Goal: Information Seeking & Learning: Learn about a topic

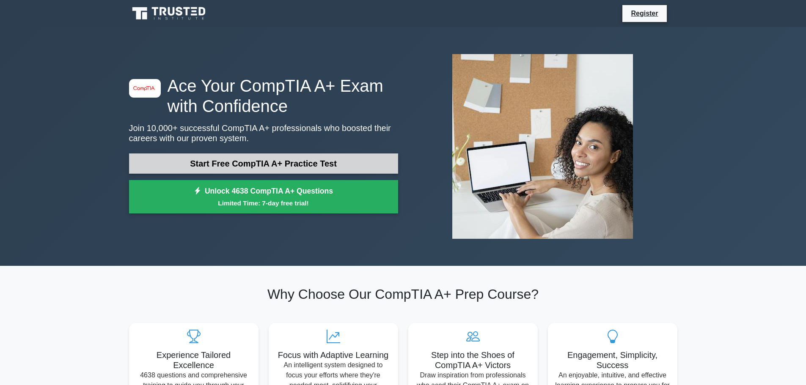
click at [259, 166] on link "Start Free CompTIA A+ Practice Test" at bounding box center [263, 164] width 269 height 20
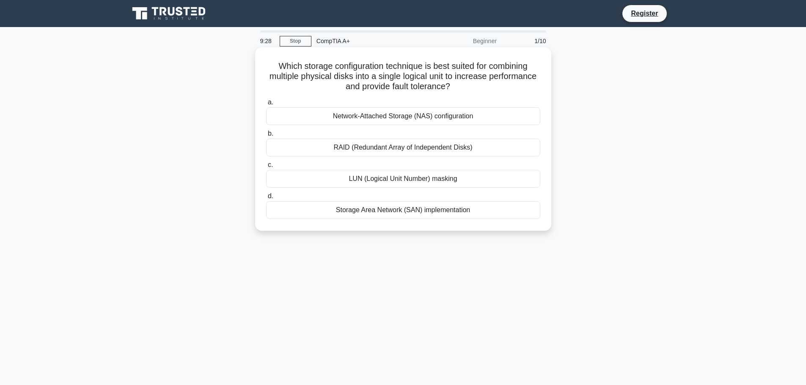
click at [380, 212] on div "Storage Area Network (SAN) implementation" at bounding box center [403, 210] width 274 height 18
click at [266, 199] on input "d. Storage Area Network (SAN) implementation" at bounding box center [266, 197] width 0 height 6
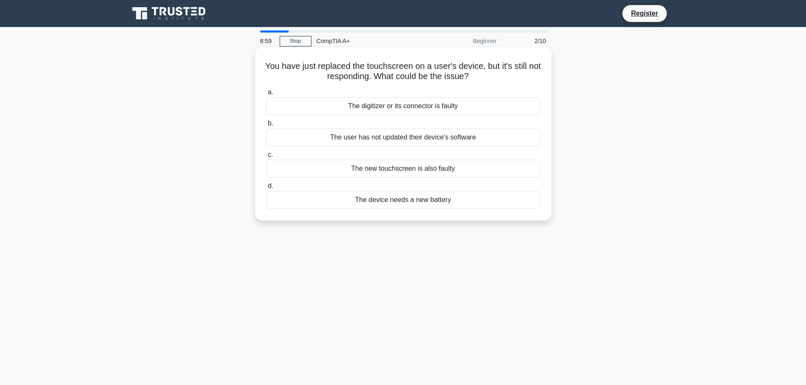
click at [386, 109] on div "The digitizer or its connector is faulty" at bounding box center [403, 106] width 274 height 18
click at [266, 95] on input "a. The digitizer or its connector is faulty" at bounding box center [266, 93] width 0 height 6
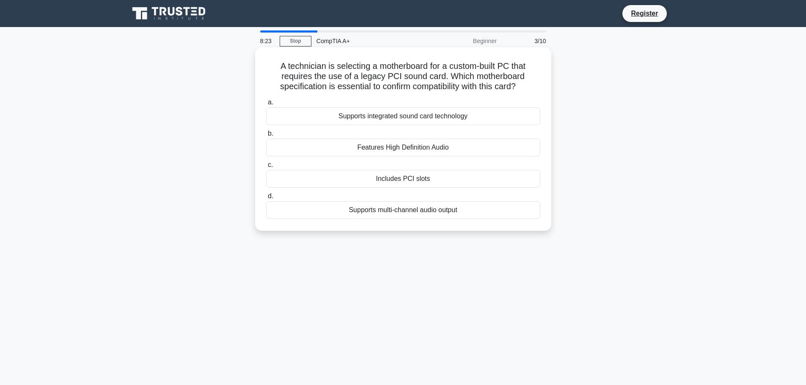
click at [411, 212] on div "Supports multi-channel audio output" at bounding box center [403, 210] width 274 height 18
click at [266, 199] on input "d. Supports multi-channel audio output" at bounding box center [266, 197] width 0 height 6
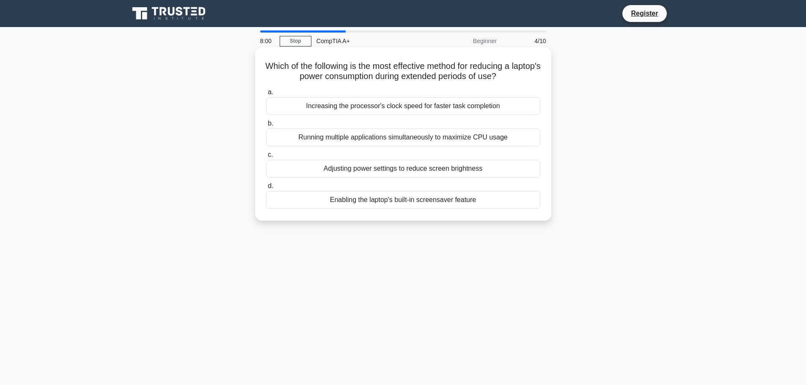
click at [434, 172] on div "Adjusting power settings to reduce screen brightness" at bounding box center [403, 169] width 274 height 18
click at [266, 158] on input "c. Adjusting power settings to reduce screen brightness" at bounding box center [266, 155] width 0 height 6
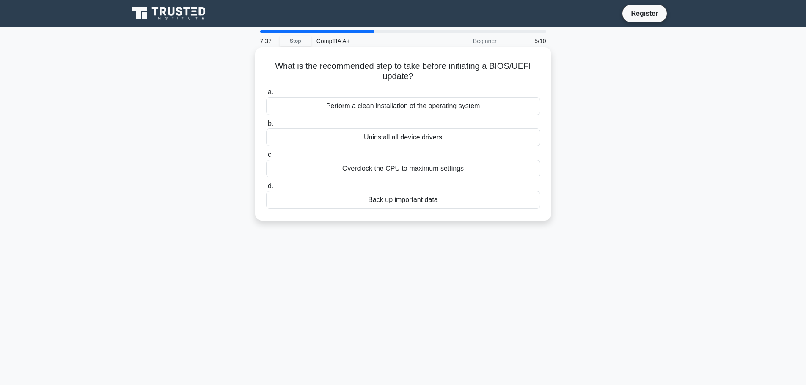
click at [402, 201] on div "Back up important data" at bounding box center [403, 200] width 274 height 18
click at [266, 189] on input "d. Back up important data" at bounding box center [266, 187] width 0 height 6
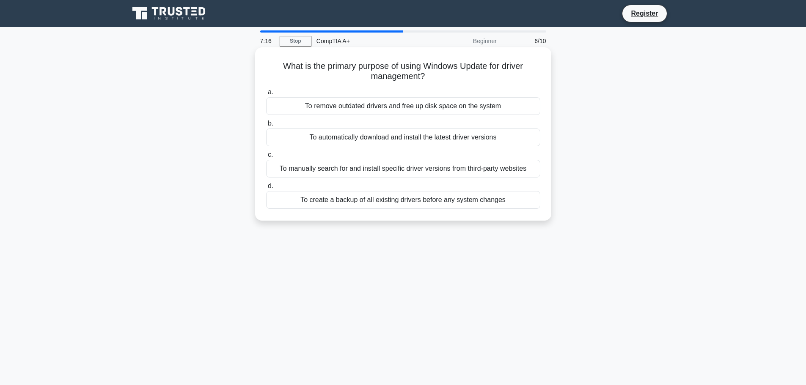
click at [406, 108] on div "To remove outdated drivers and free up disk space on the system" at bounding box center [403, 106] width 274 height 18
click at [266, 95] on input "a. To remove outdated drivers and free up disk space on the system" at bounding box center [266, 93] width 0 height 6
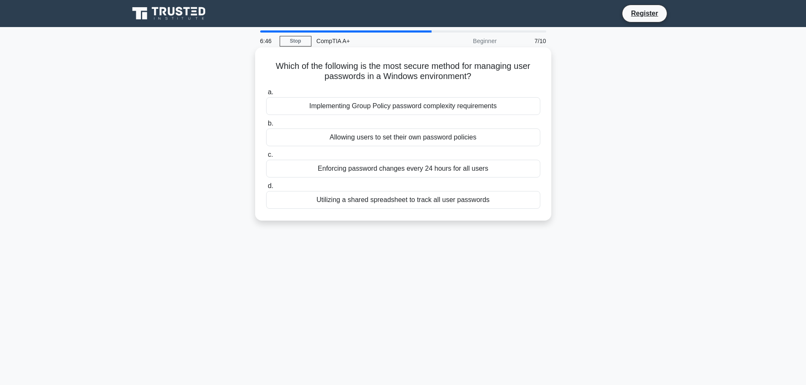
click at [373, 138] on div "Allowing users to set their own password policies" at bounding box center [403, 138] width 274 height 18
click at [266, 127] on input "b. Allowing users to set their own password policies" at bounding box center [266, 124] width 0 height 6
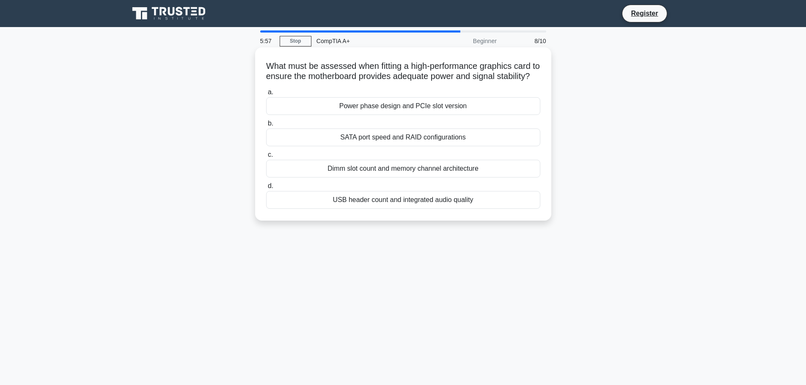
click at [370, 115] on div "Power phase design and PCIe slot version" at bounding box center [403, 106] width 274 height 18
click at [266, 95] on input "a. Power phase design and PCIe slot version" at bounding box center [266, 93] width 0 height 6
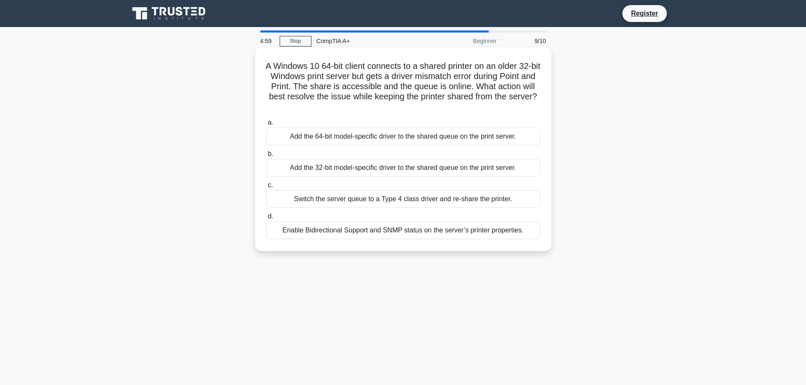
click at [480, 234] on div "Enable Bidirectional Support and SNMP status on the server’s printer properties." at bounding box center [403, 231] width 274 height 18
click at [266, 220] on input "d. Enable Bidirectional Support and SNMP status on the server’s printer propert…" at bounding box center [266, 217] width 0 height 6
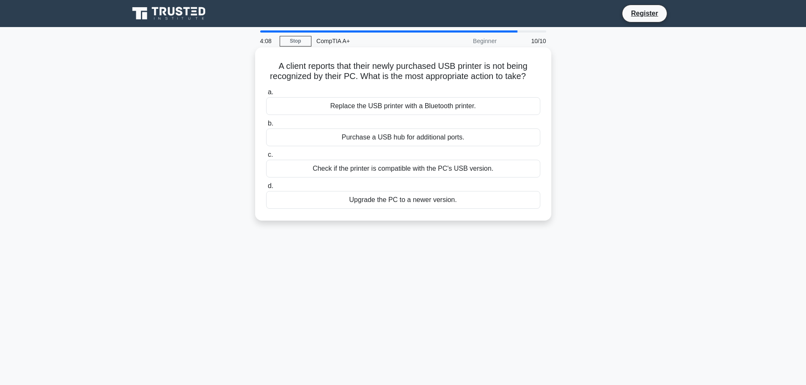
click at [418, 172] on div "Check if the printer is compatible with the PC's USB version." at bounding box center [403, 169] width 274 height 18
click at [266, 158] on input "c. Check if the printer is compatible with the PC's USB version." at bounding box center [266, 155] width 0 height 6
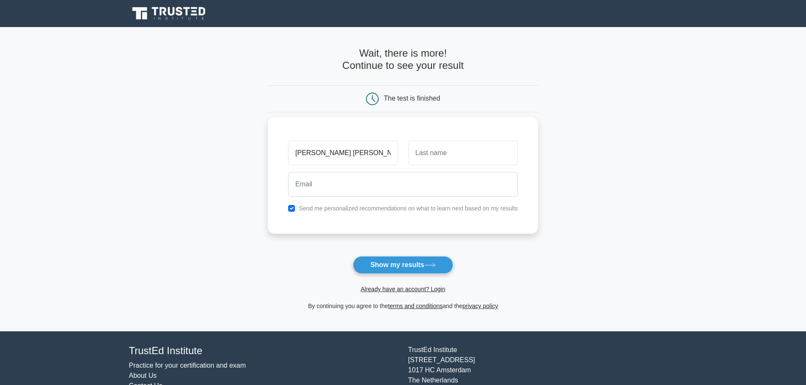
scroll to position [0, 3]
drag, startPoint x: 375, startPoint y: 153, endPoint x: 413, endPoint y: 153, distance: 37.7
click at [413, 153] on div "khandoker shahidujjaman shahid" at bounding box center [403, 153] width 240 height 31
type input "khandoker shahidujjaman"
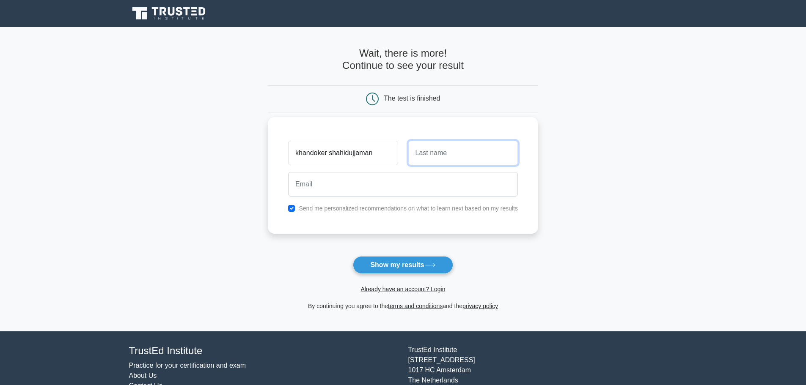
click at [427, 153] on input "text" at bounding box center [463, 153] width 110 height 25
type input "shahid"
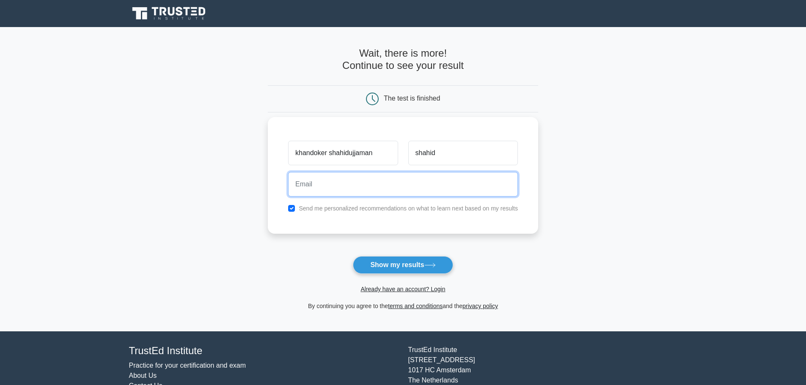
click at [393, 191] on input "email" at bounding box center [403, 184] width 230 height 25
type input "kk.shahid66@gmail.com"
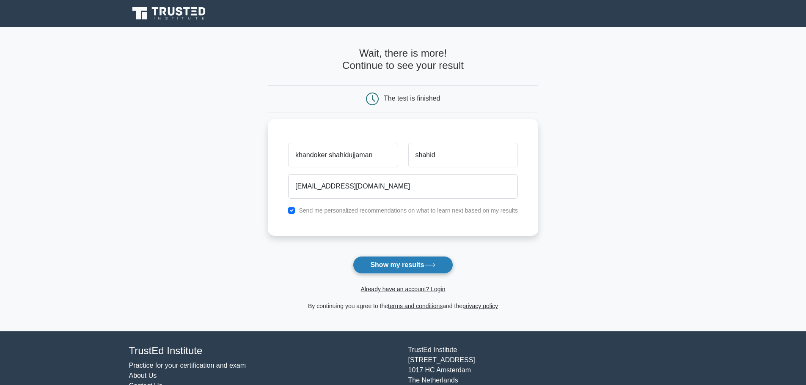
click at [397, 265] on button "Show my results" at bounding box center [403, 265] width 100 height 18
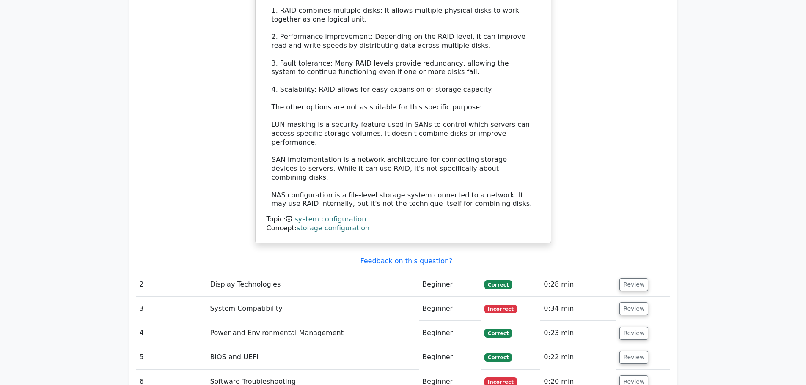
scroll to position [973, 0]
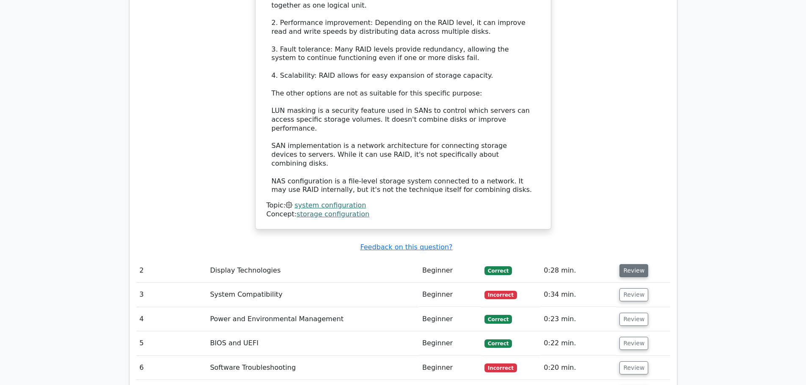
click at [633, 264] on button "Review" at bounding box center [633, 270] width 29 height 13
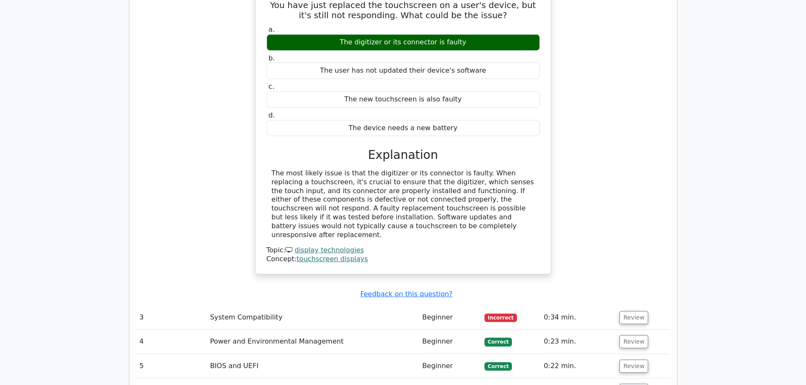
scroll to position [1269, 0]
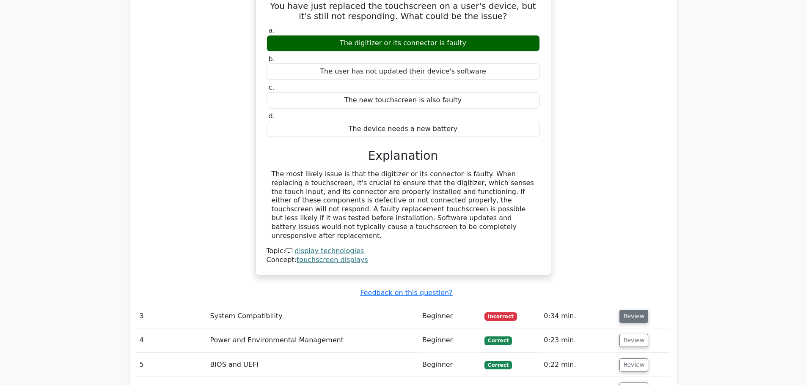
click at [631, 310] on button "Review" at bounding box center [633, 316] width 29 height 13
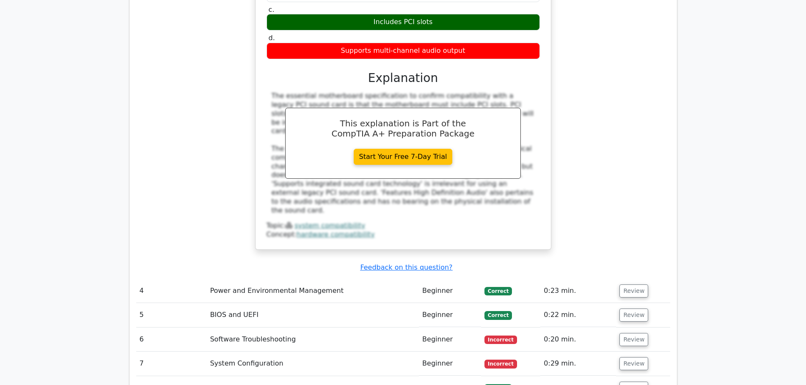
scroll to position [1735, 0]
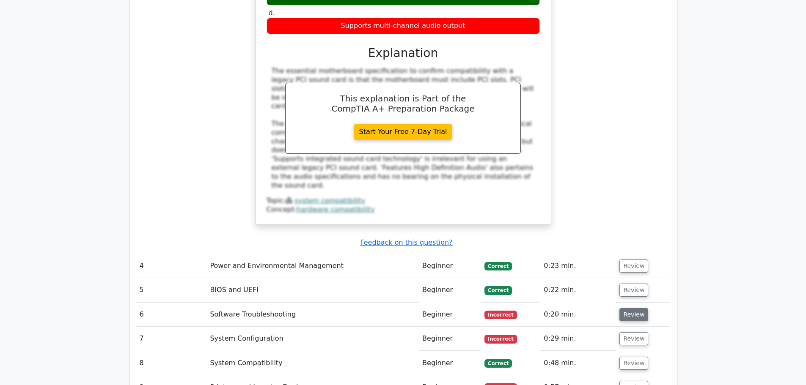
click at [628, 308] on button "Review" at bounding box center [633, 314] width 29 height 13
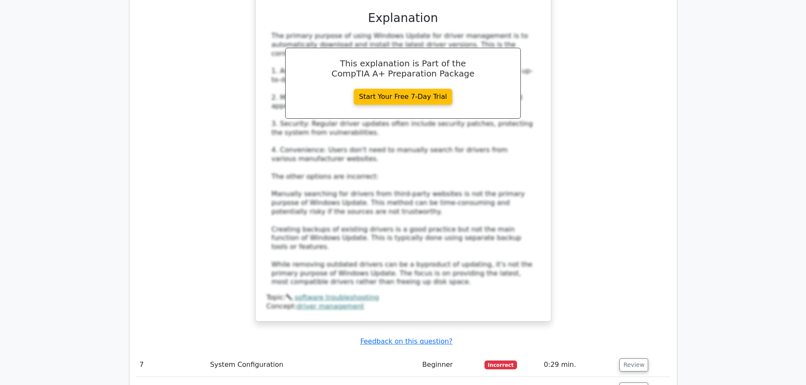
scroll to position [2285, 0]
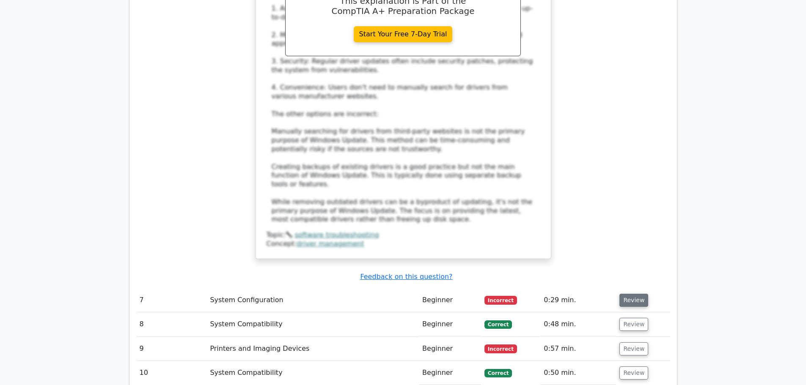
click at [634, 294] on button "Review" at bounding box center [633, 300] width 29 height 13
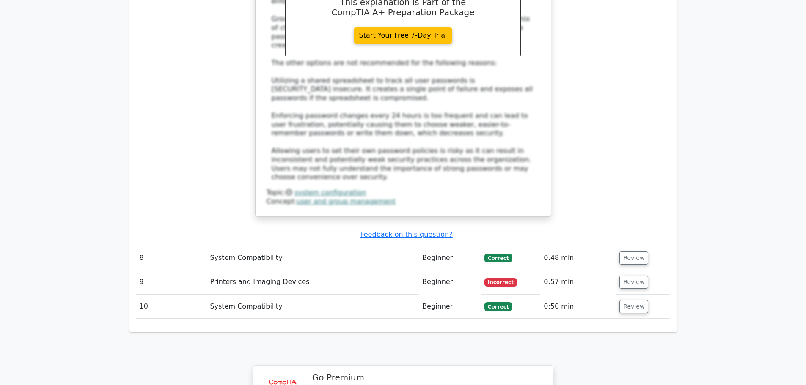
scroll to position [2835, 0]
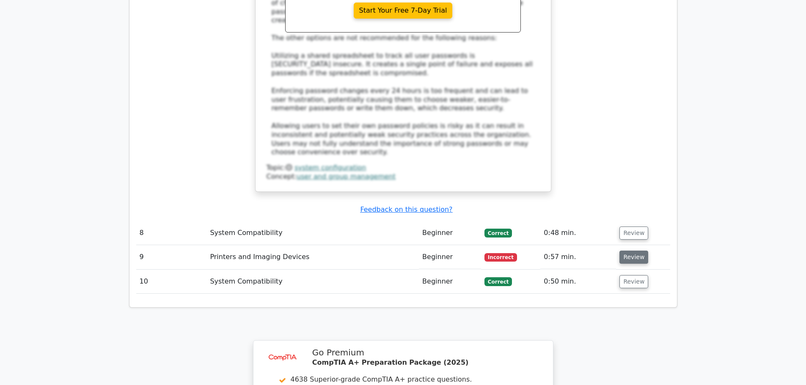
click at [629, 251] on button "Review" at bounding box center [633, 257] width 29 height 13
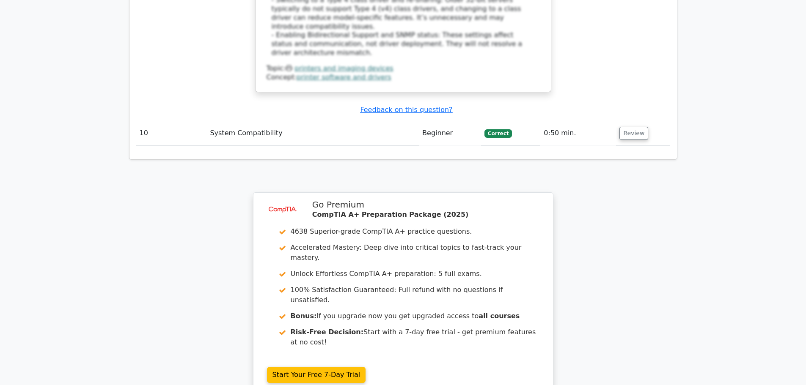
scroll to position [3446, 0]
